Goal: Task Accomplishment & Management: Manage account settings

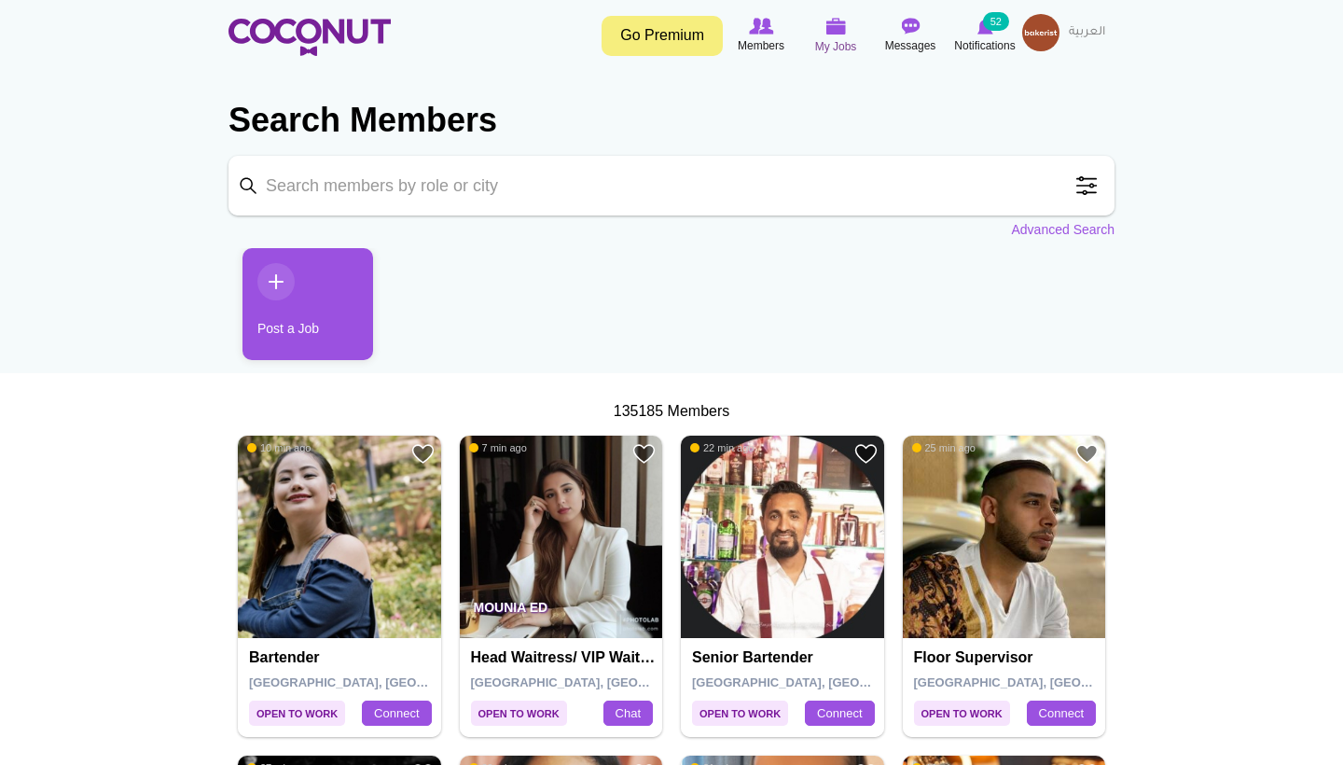
click at [840, 35] on icon at bounding box center [835, 26] width 71 height 21
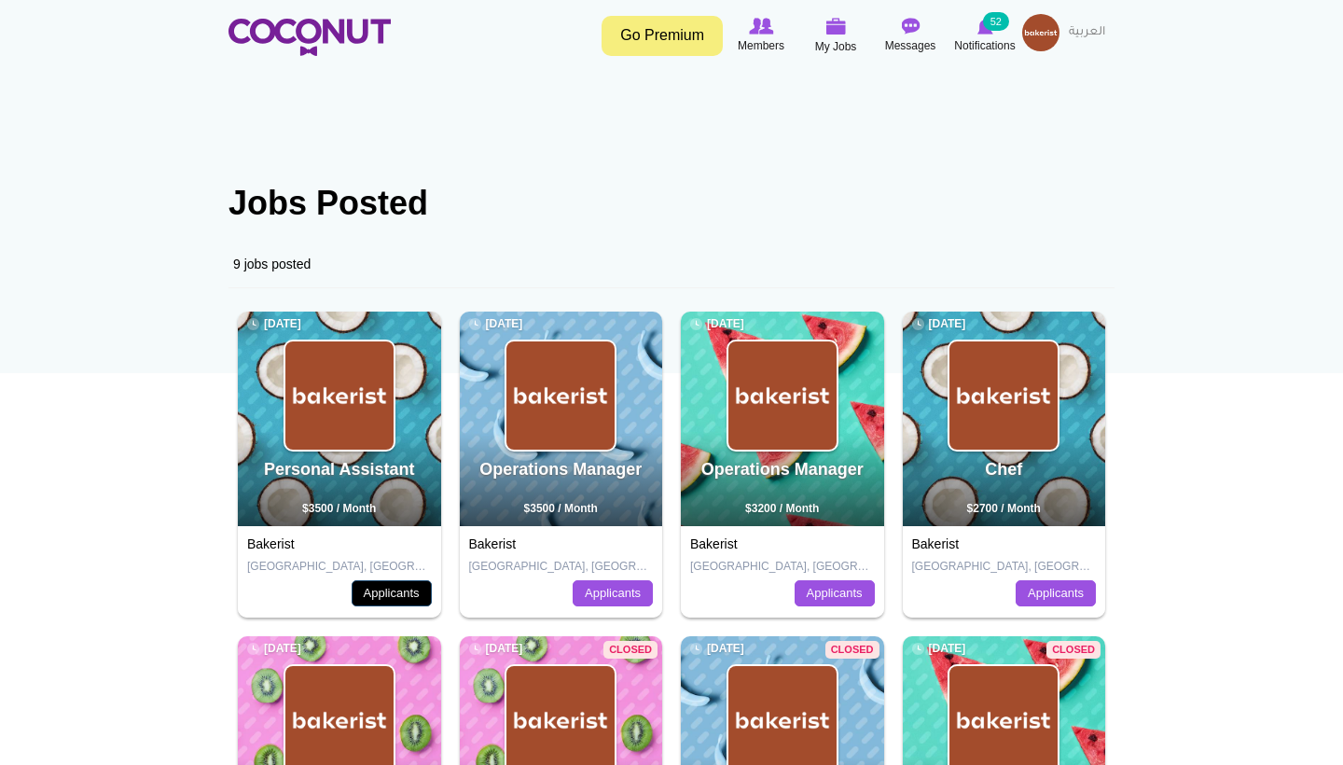
click at [377, 589] on link "Applicants" at bounding box center [392, 593] width 80 height 26
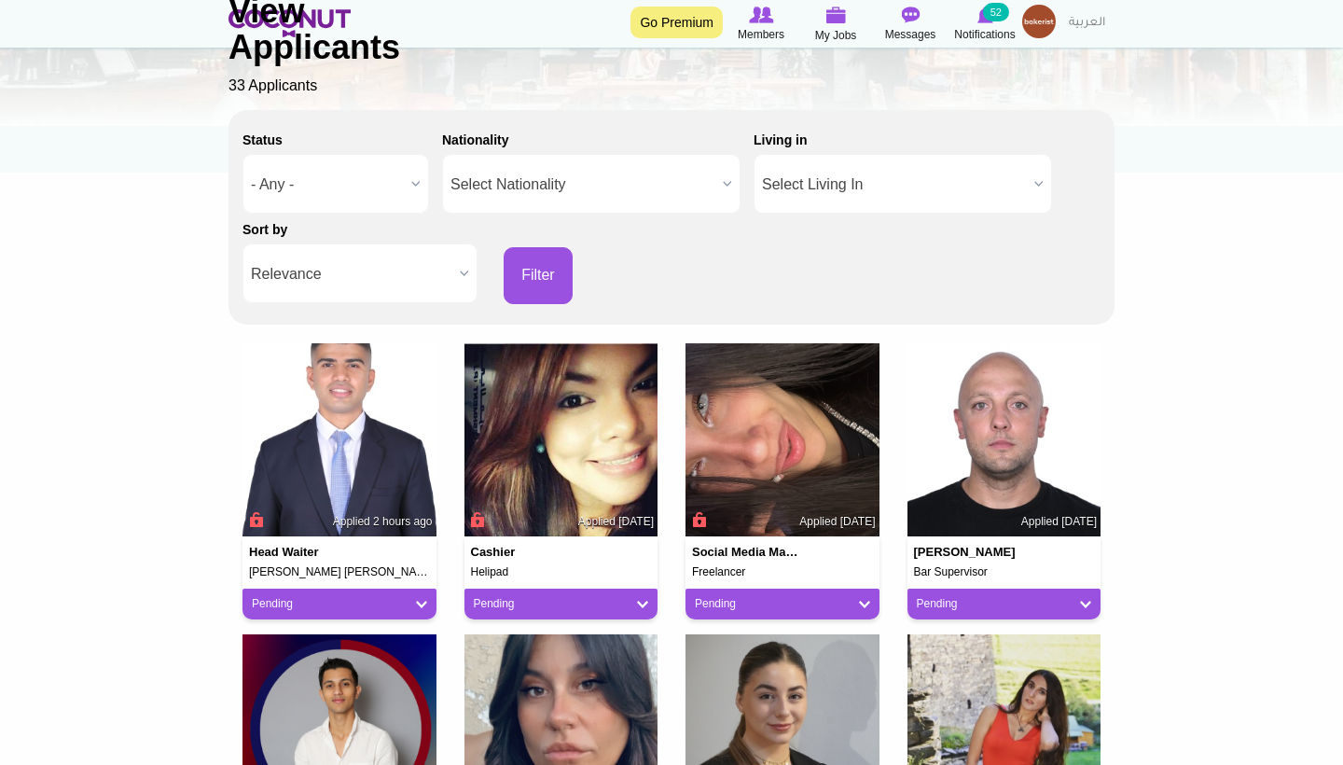
scroll to position [207, 0]
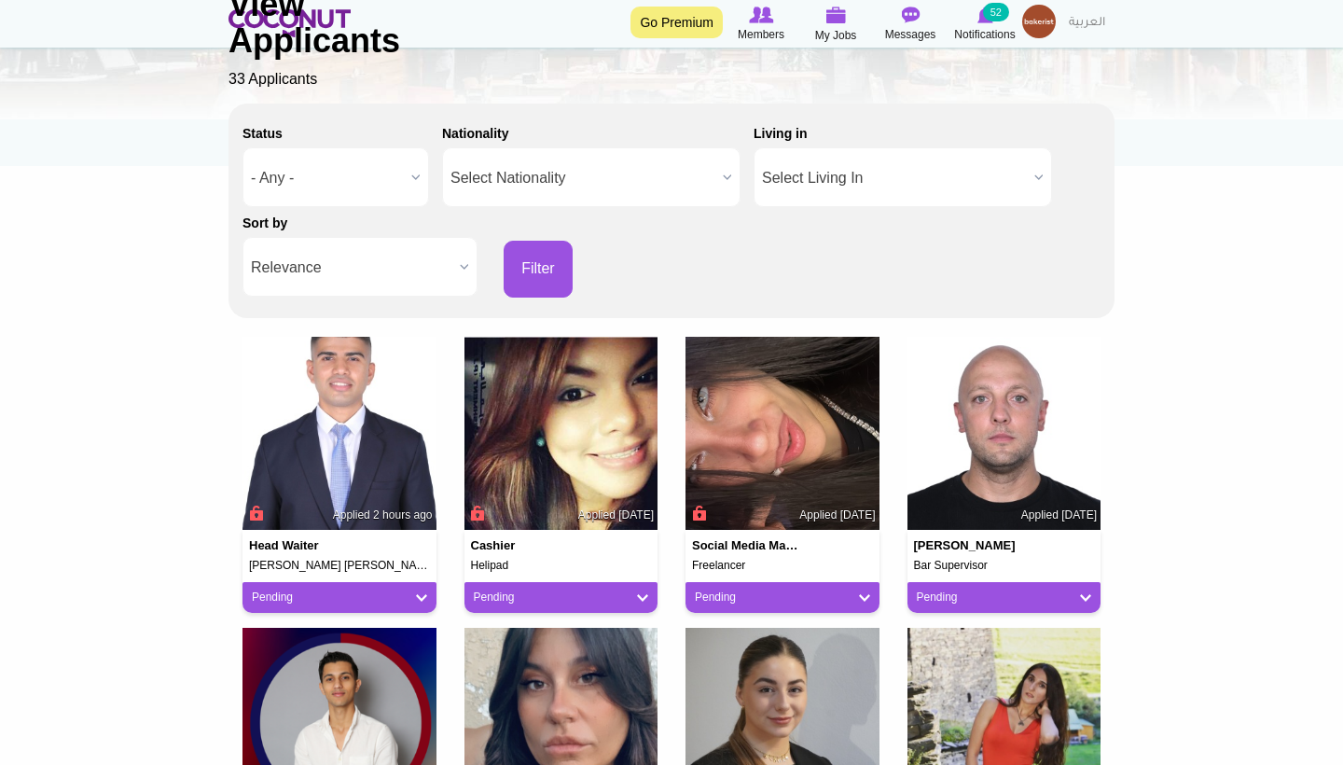
click at [762, 494] on img at bounding box center [783, 434] width 194 height 194
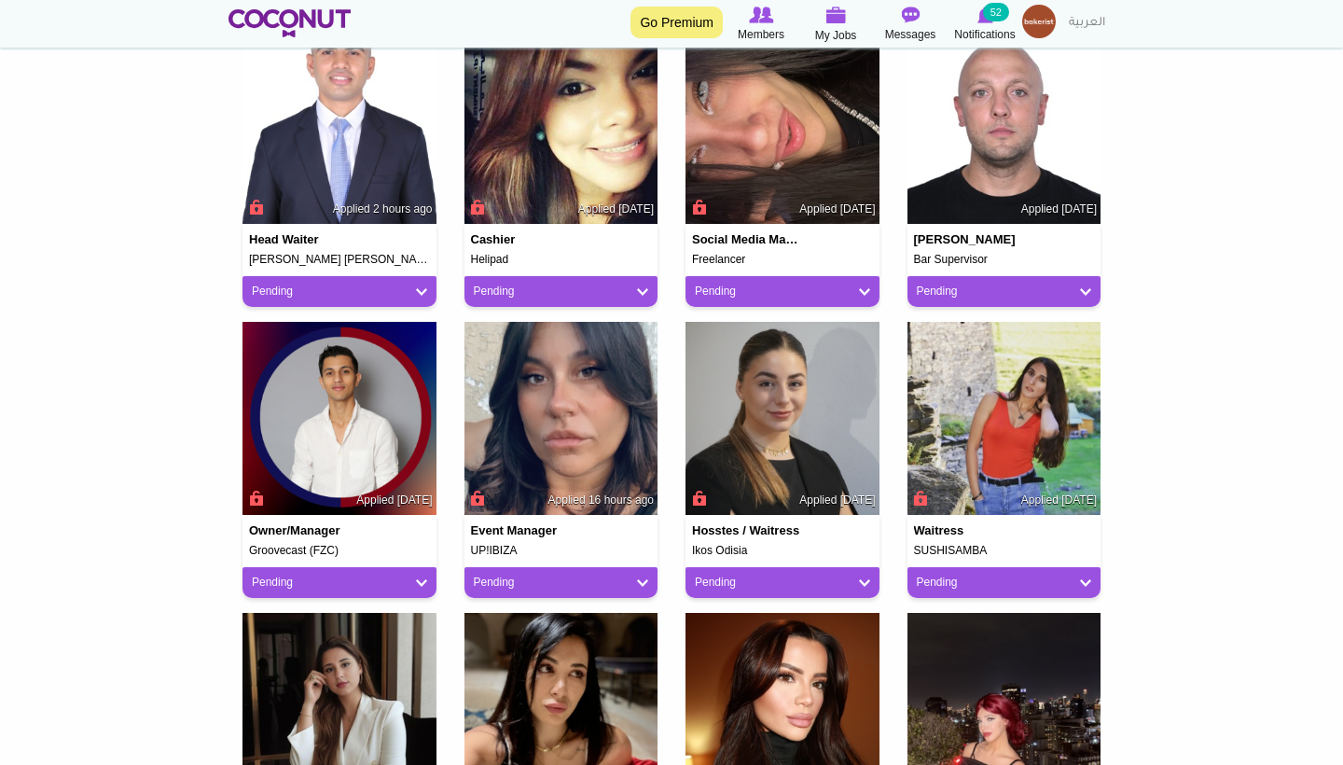
scroll to position [714, 0]
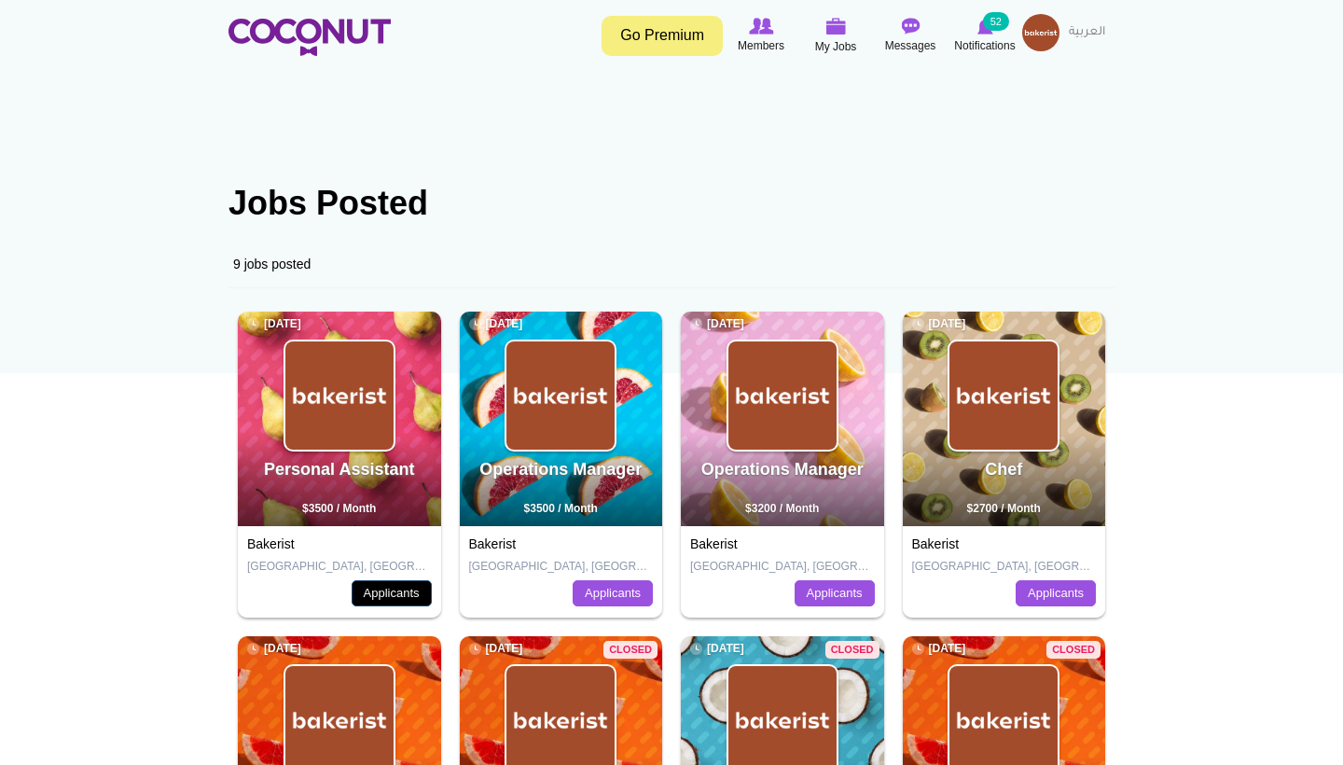
click at [393, 602] on link "Applicants" at bounding box center [392, 593] width 80 height 26
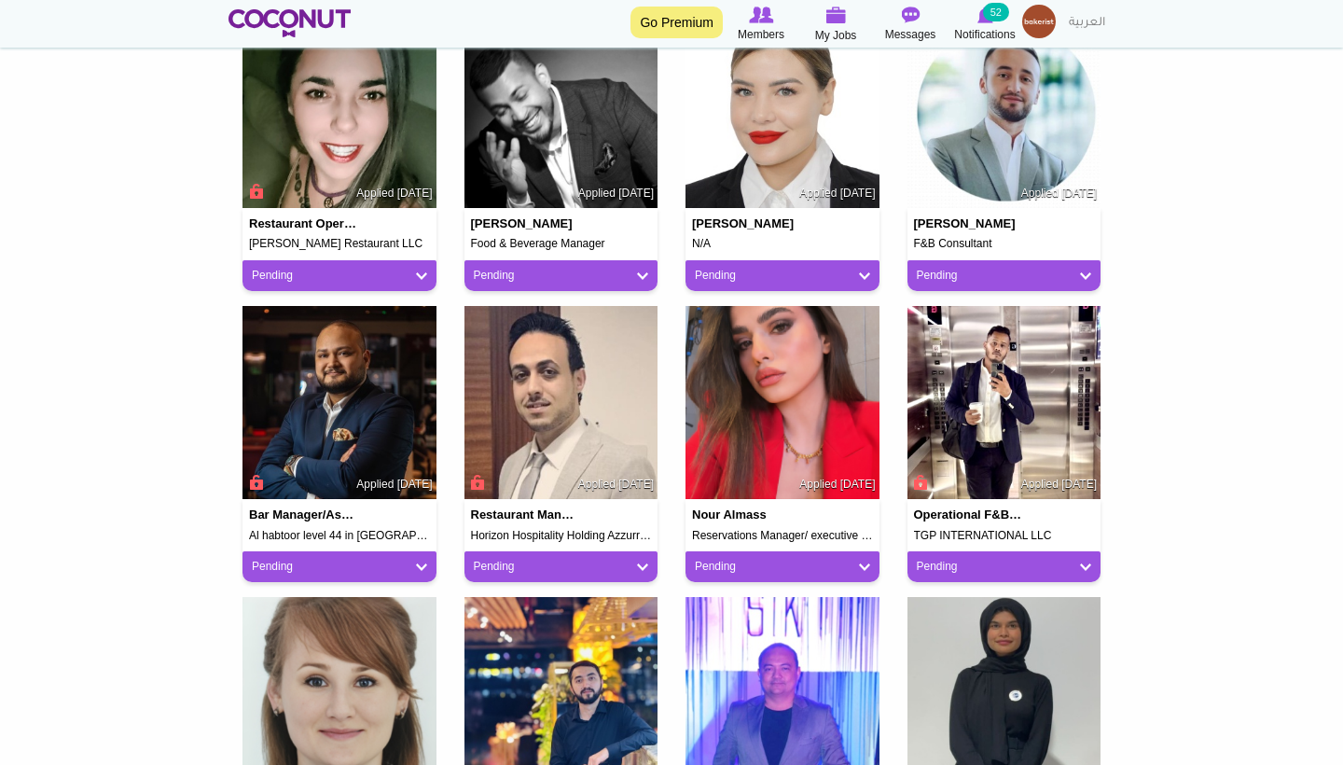
scroll to position [828, 0]
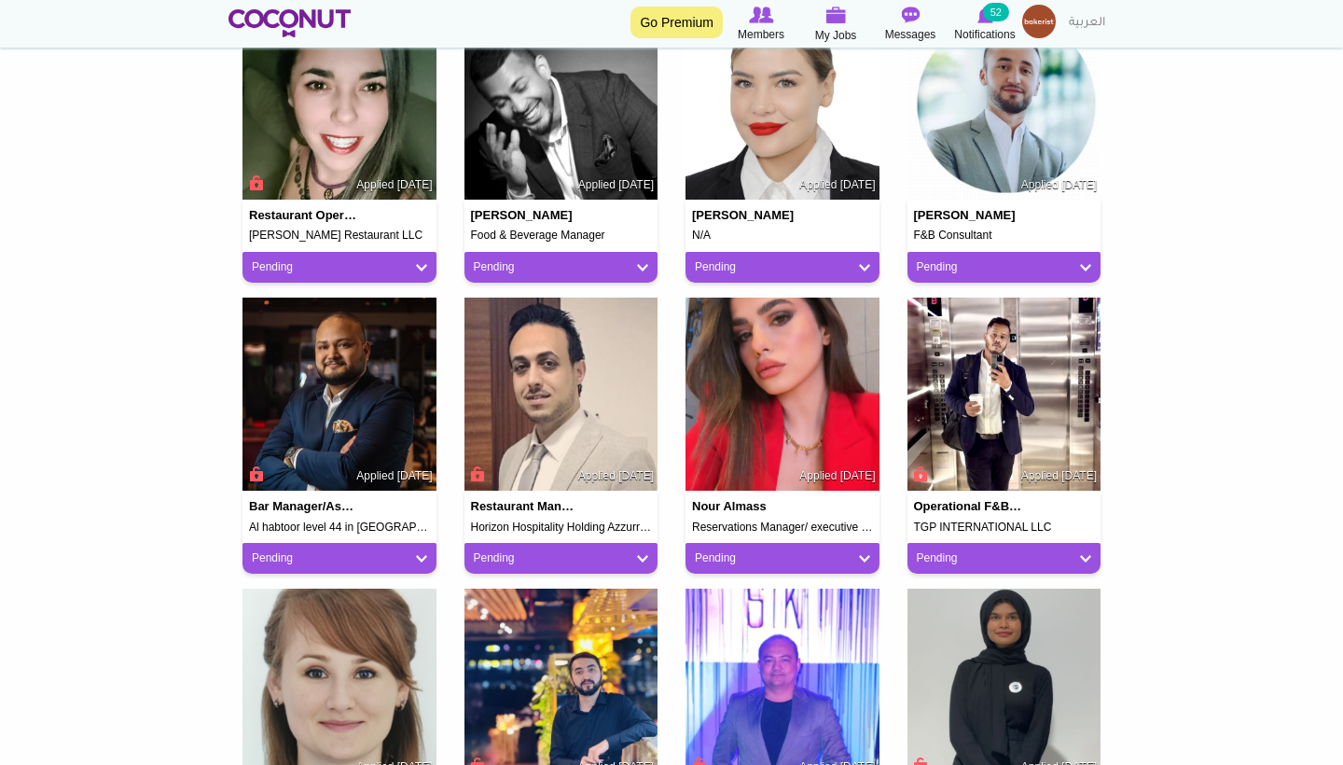
click at [854, 600] on img at bounding box center [783, 686] width 194 height 194
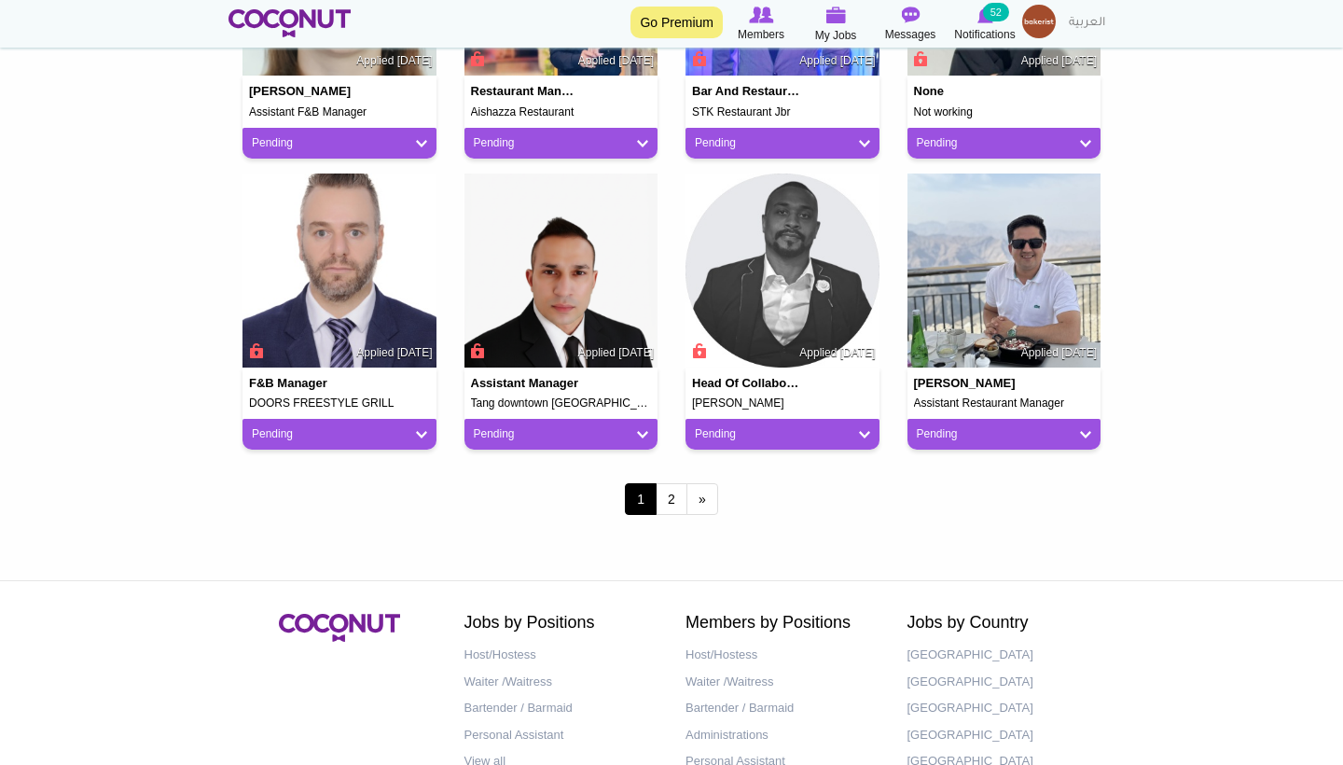
scroll to position [1536, 0]
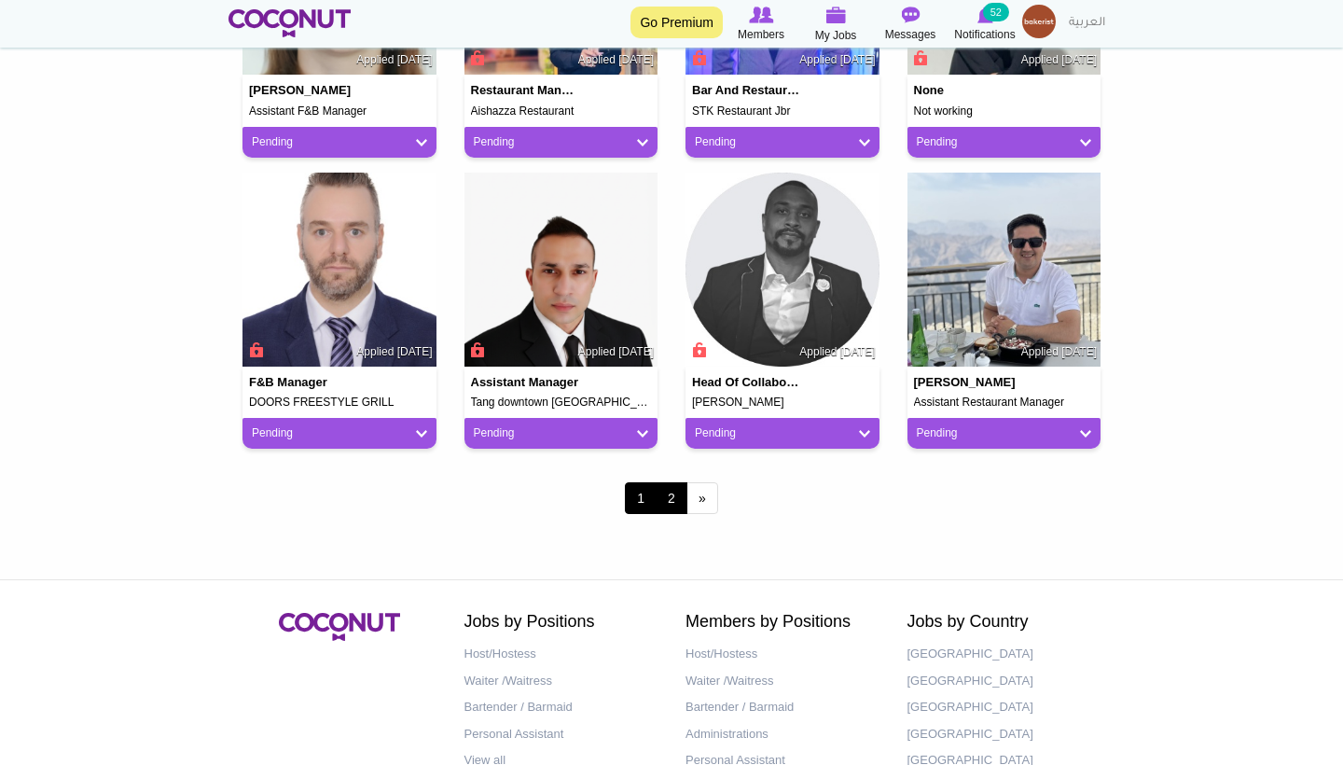
click at [665, 501] on link "2" at bounding box center [672, 498] width 32 height 32
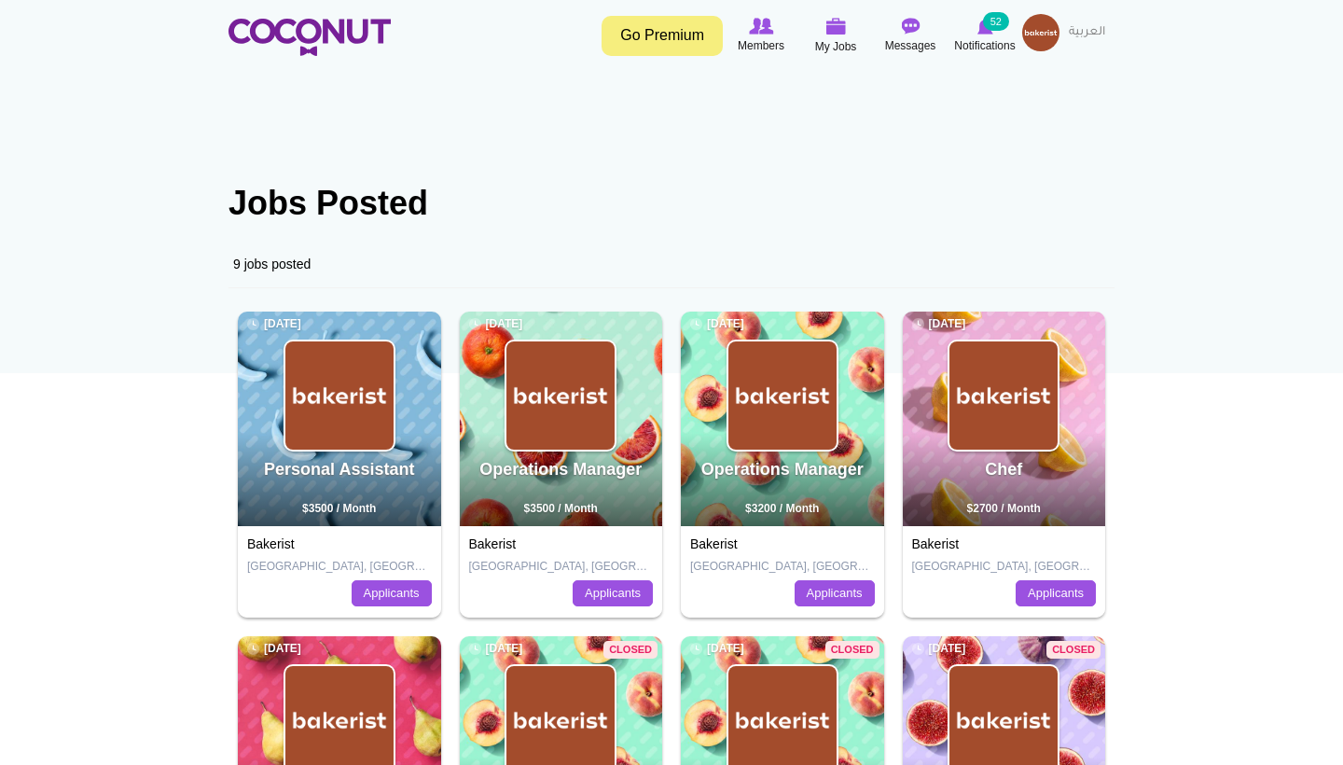
click at [1038, 602] on link "Applicants" at bounding box center [1056, 593] width 80 height 26
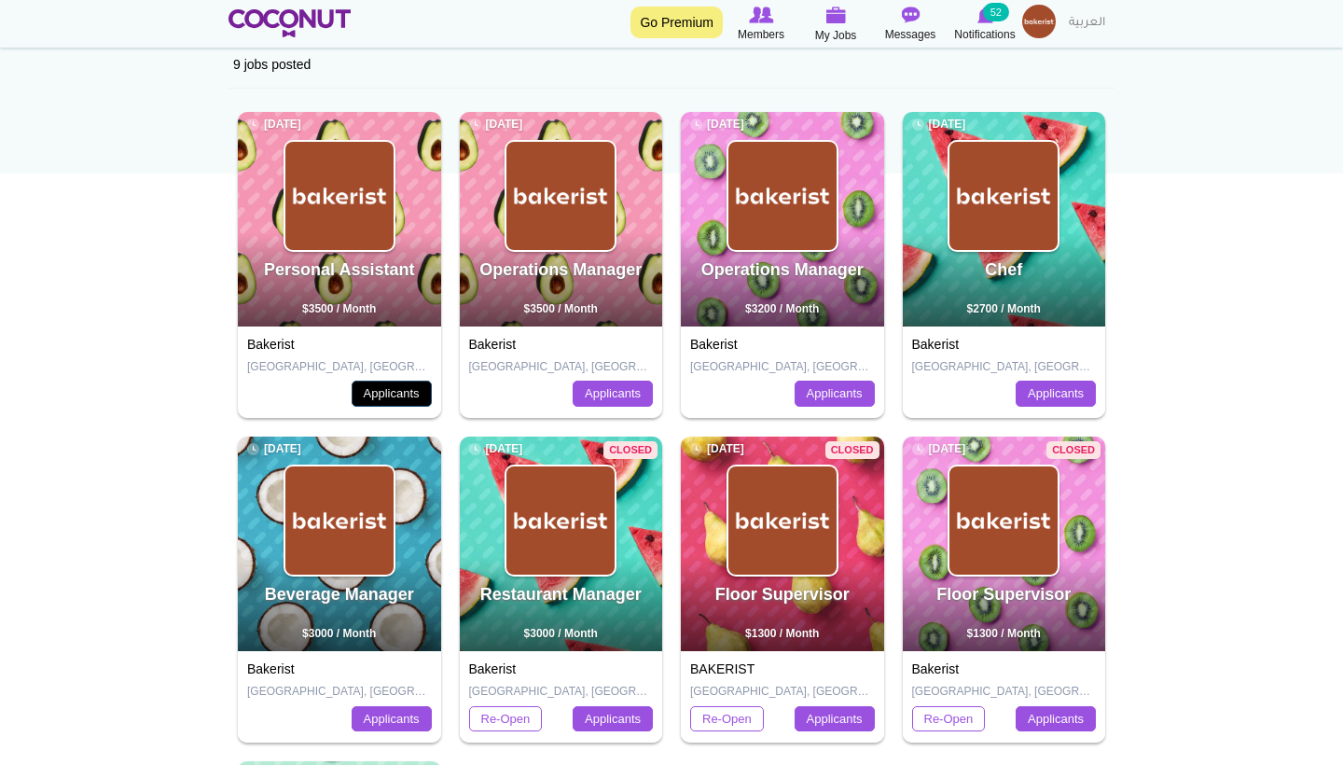
scroll to position [228, 0]
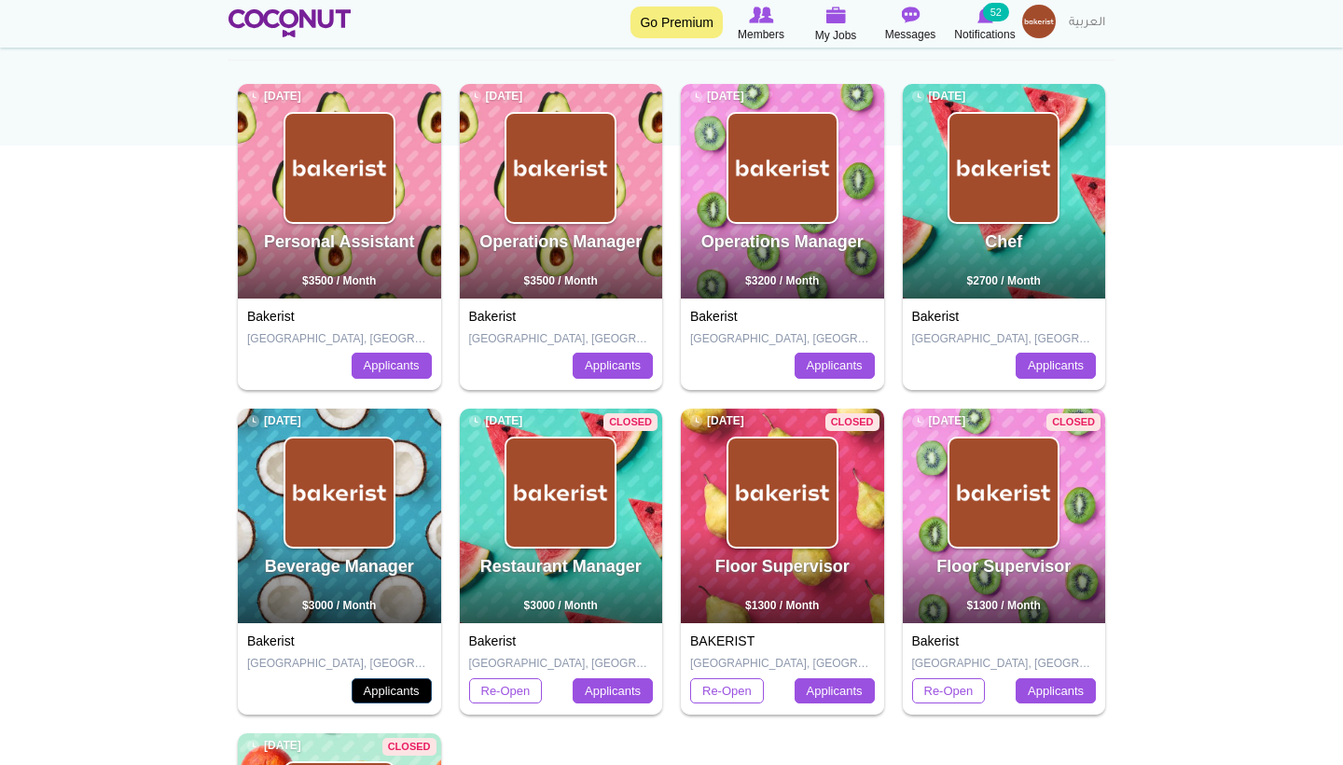
click at [403, 683] on link "Applicants" at bounding box center [392, 691] width 80 height 26
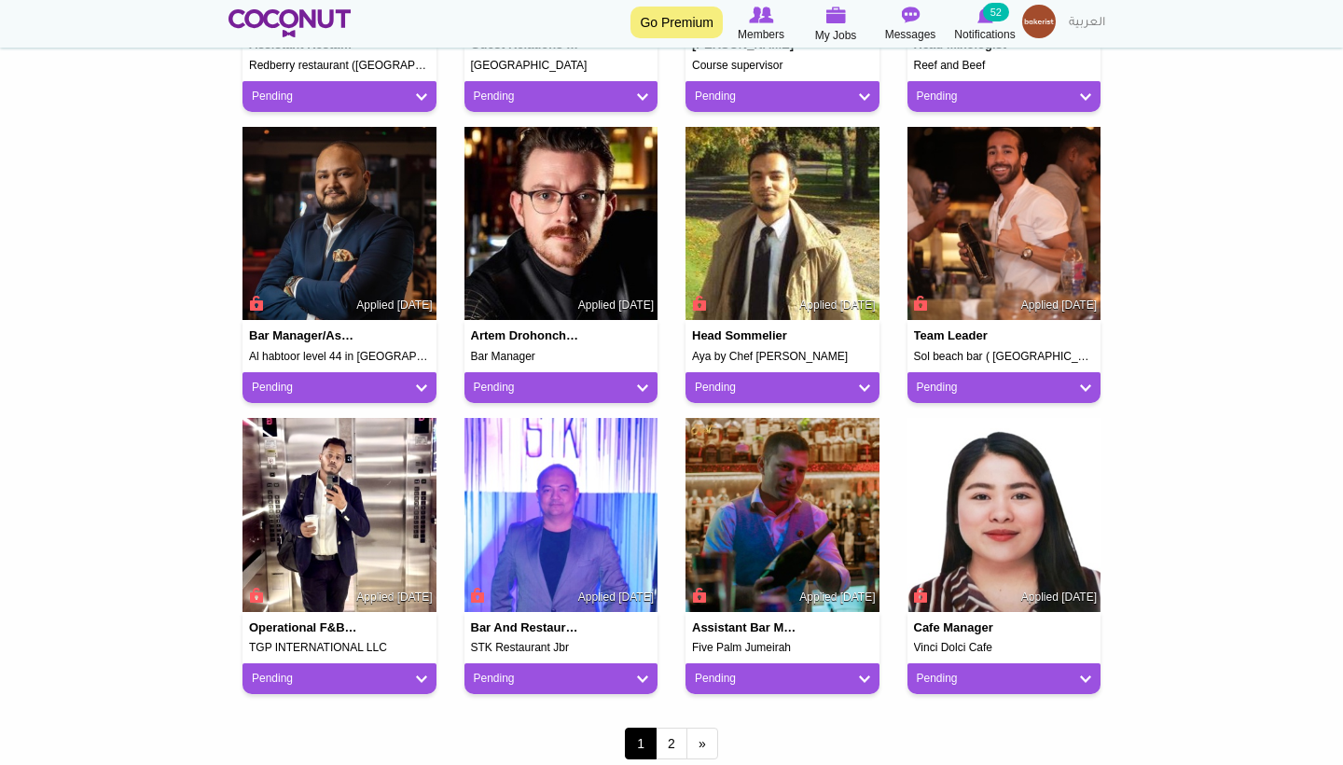
scroll to position [1307, 0]
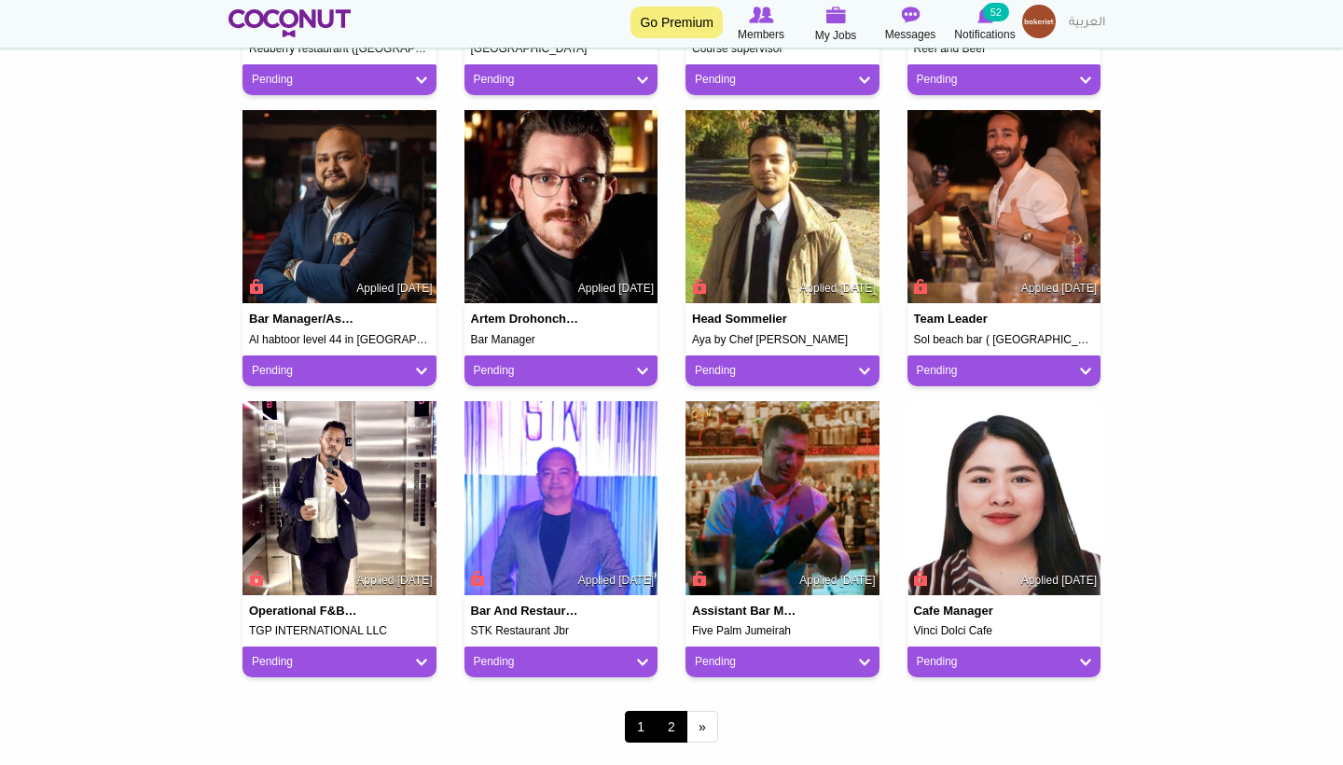
click at [676, 717] on link "2" at bounding box center [672, 727] width 32 height 32
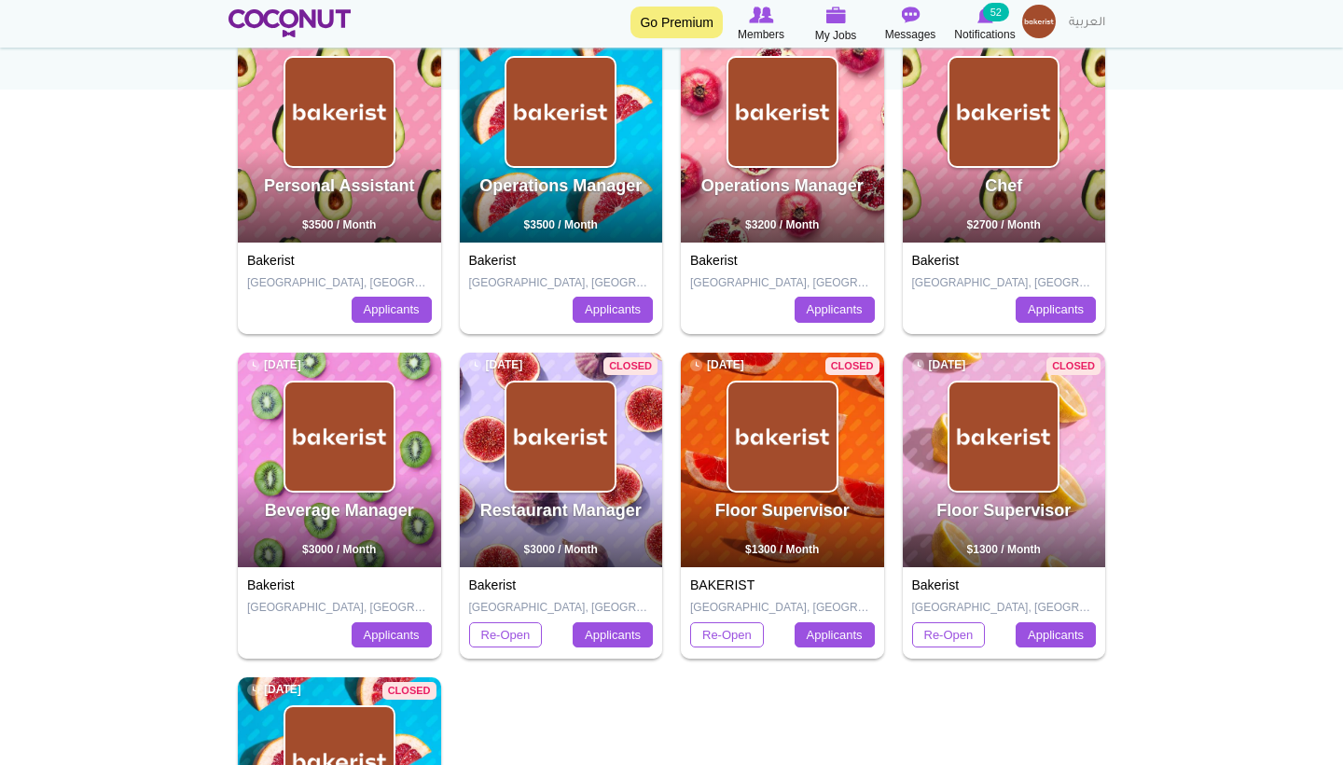
scroll to position [293, 0]
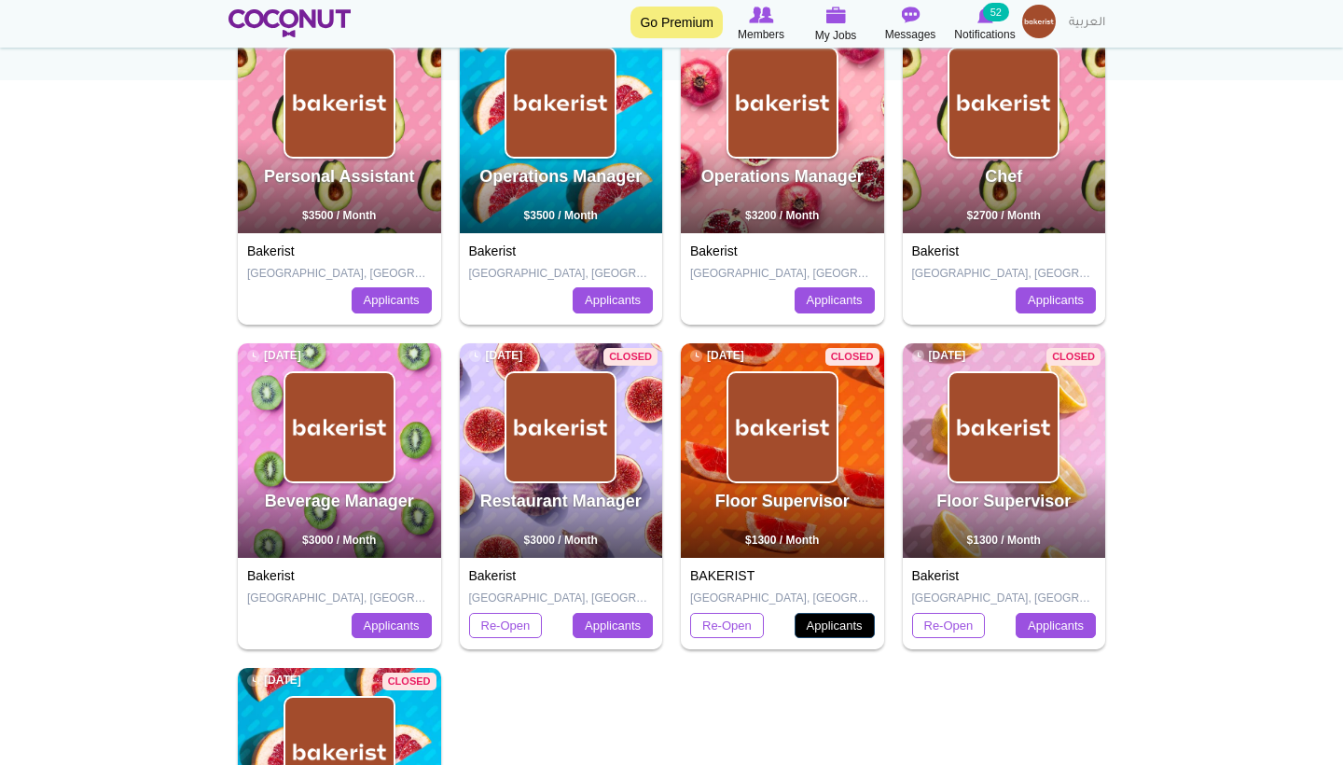
click at [835, 620] on link "Applicants" at bounding box center [835, 626] width 80 height 26
